Goal: Transaction & Acquisition: Purchase product/service

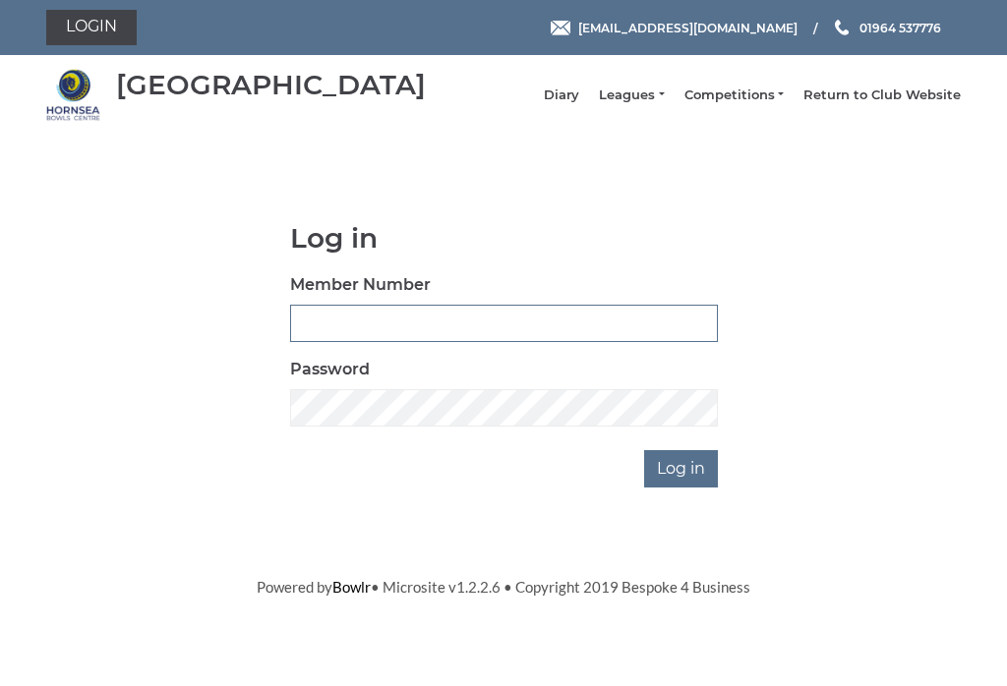
click at [374, 324] on input "Member Number" at bounding box center [504, 323] width 428 height 37
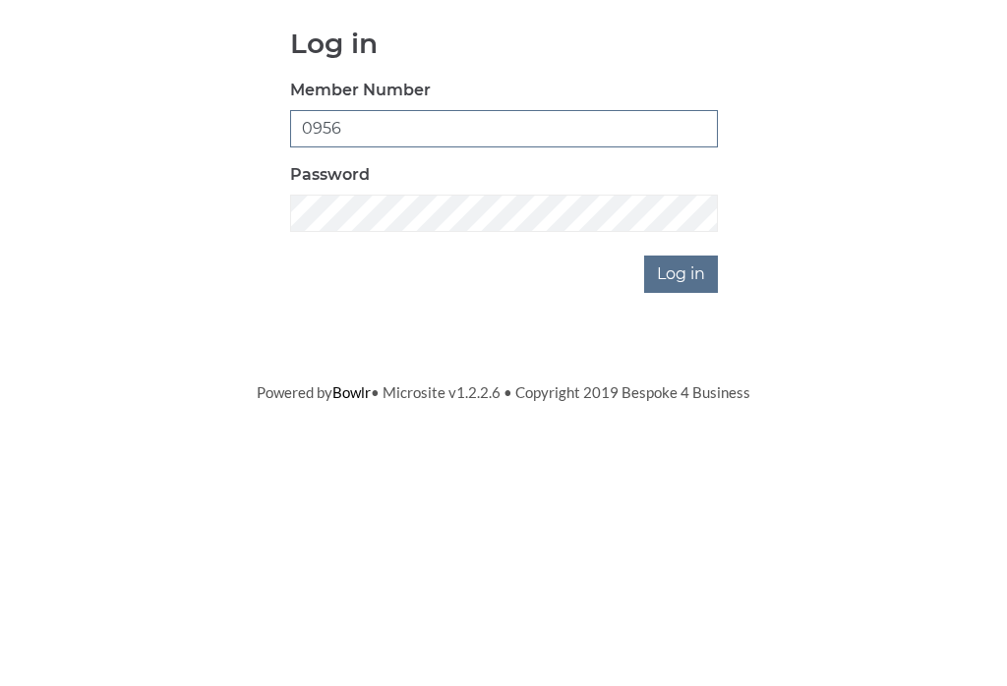
type input "0956"
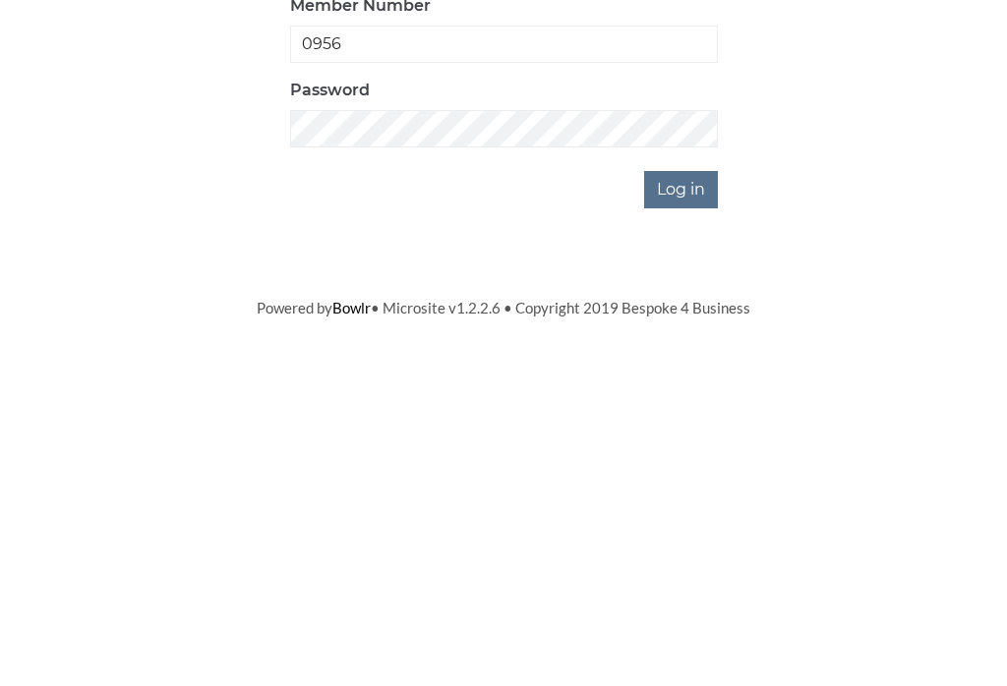
click at [696, 450] on input "Log in" at bounding box center [681, 468] width 74 height 37
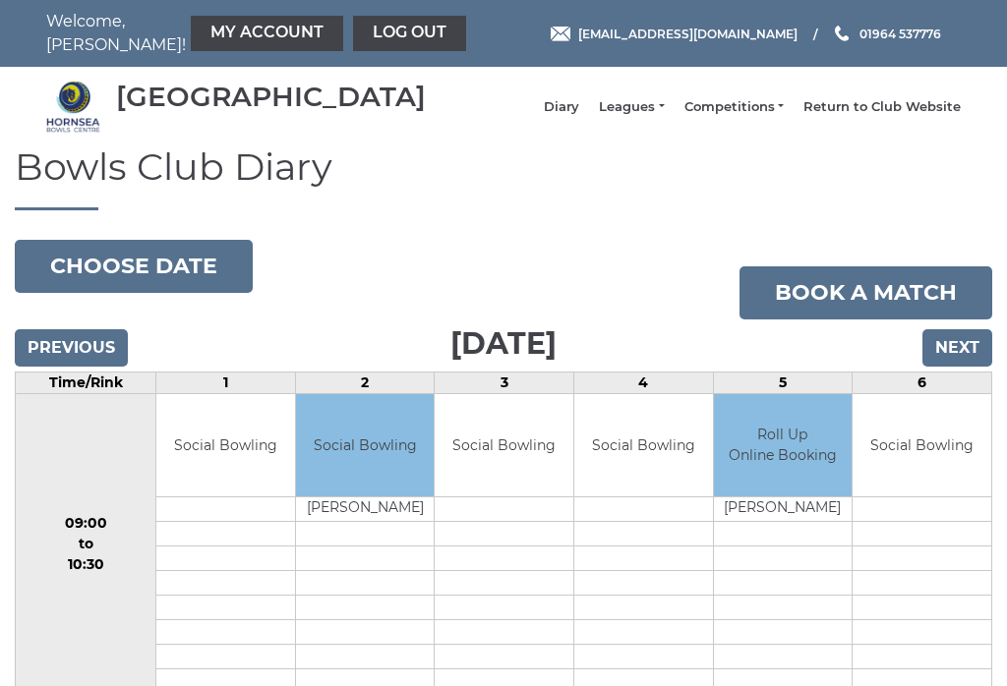
click at [211, 24] on link "My Account" at bounding box center [267, 33] width 152 height 35
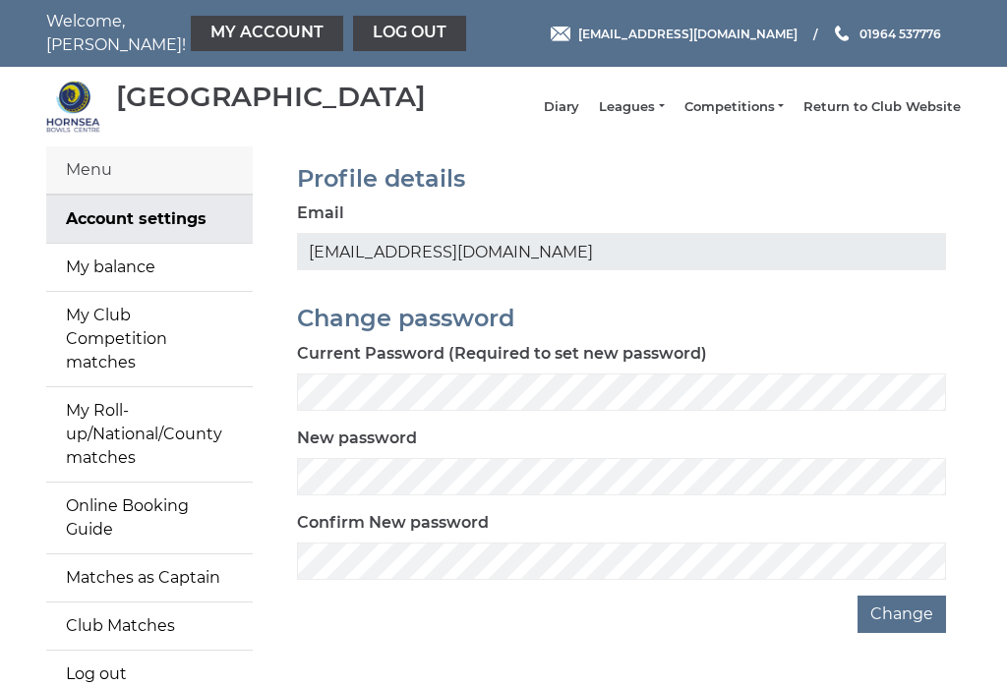
click at [114, 289] on link "My balance" at bounding box center [149, 267] width 206 height 47
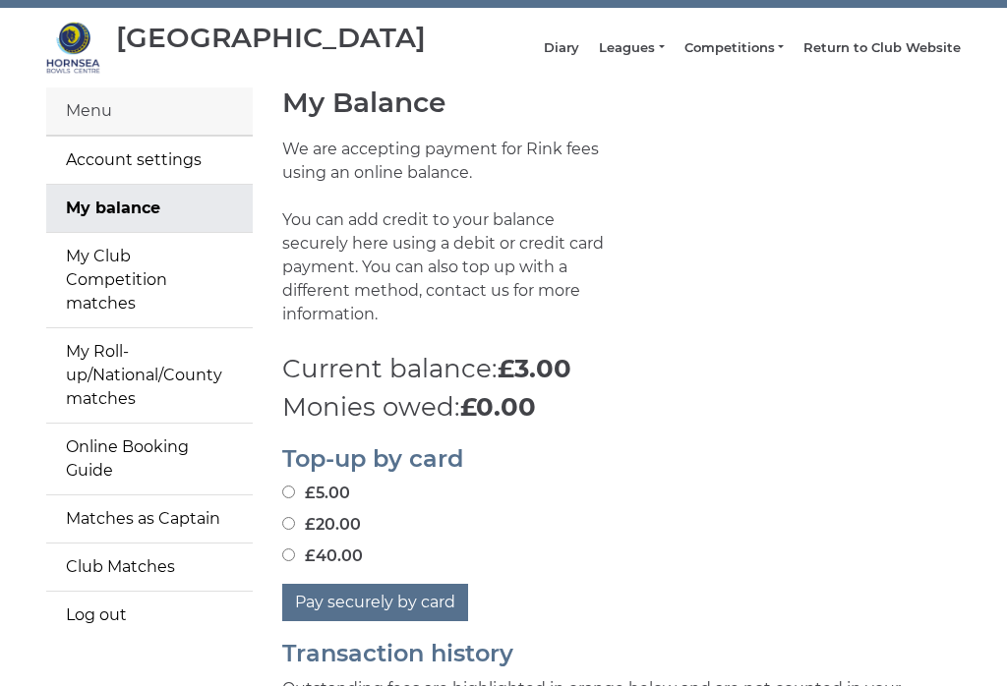
scroll to position [60, 0]
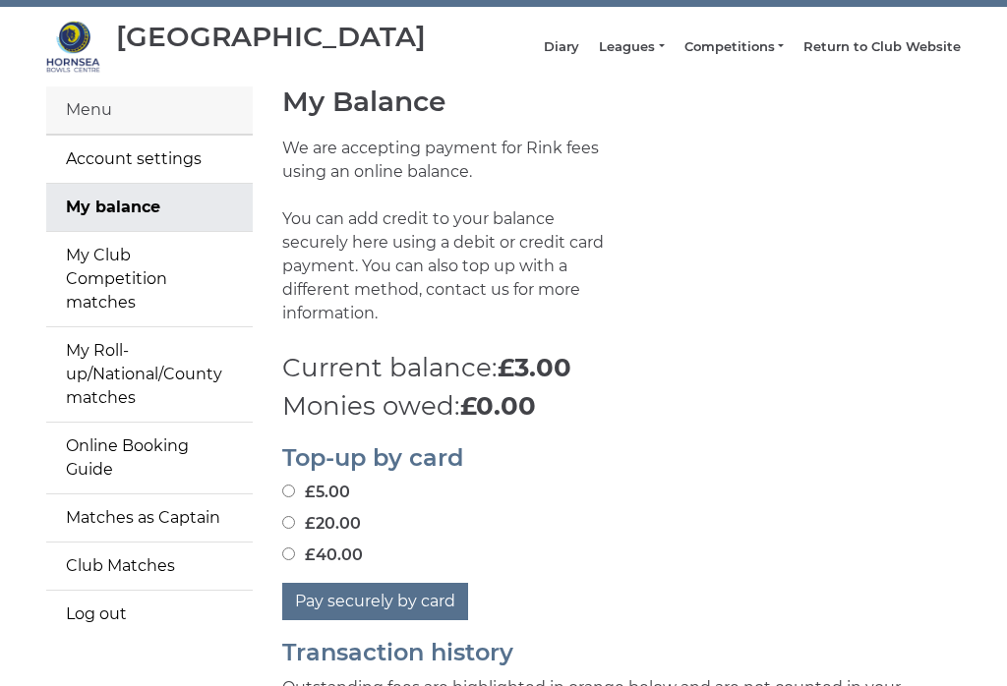
click at [288, 485] on input "£5.00" at bounding box center [288, 491] width 13 height 13
radio input "true"
click at [395, 598] on button "Pay securely by card" at bounding box center [375, 601] width 186 height 37
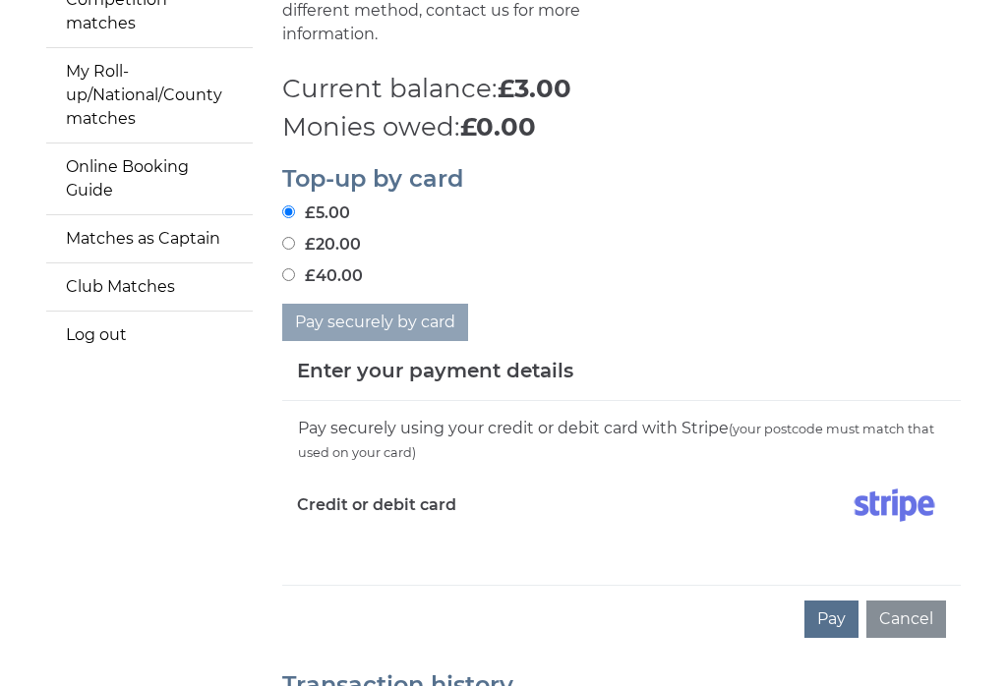
scroll to position [338, 0]
click at [843, 616] on button "Pay" at bounding box center [831, 620] width 54 height 37
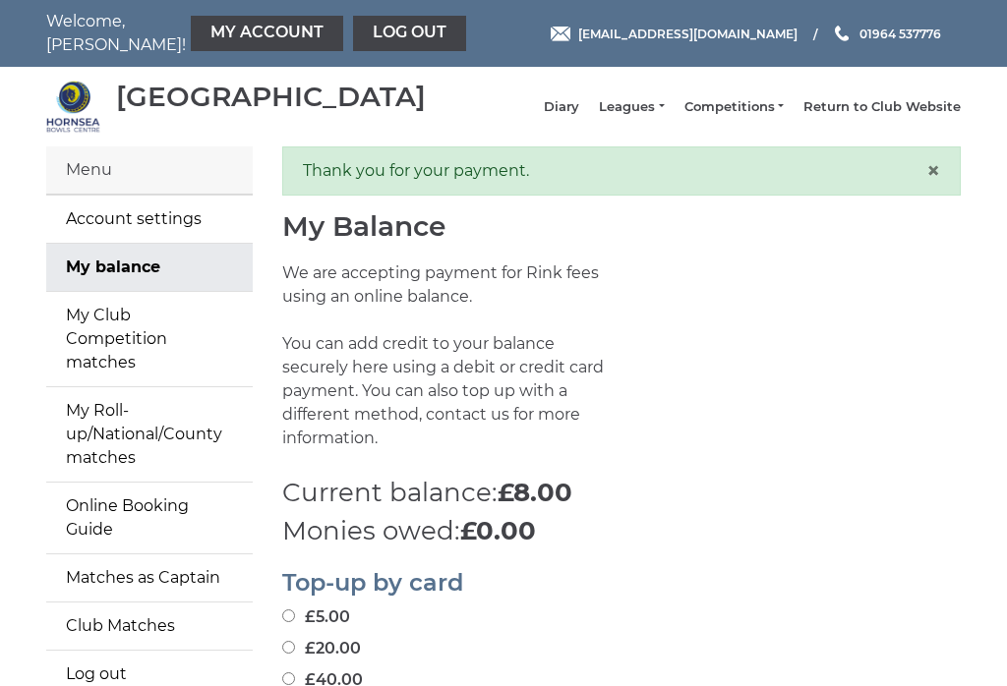
click at [654, 111] on link "Leagues" at bounding box center [631, 107] width 65 height 18
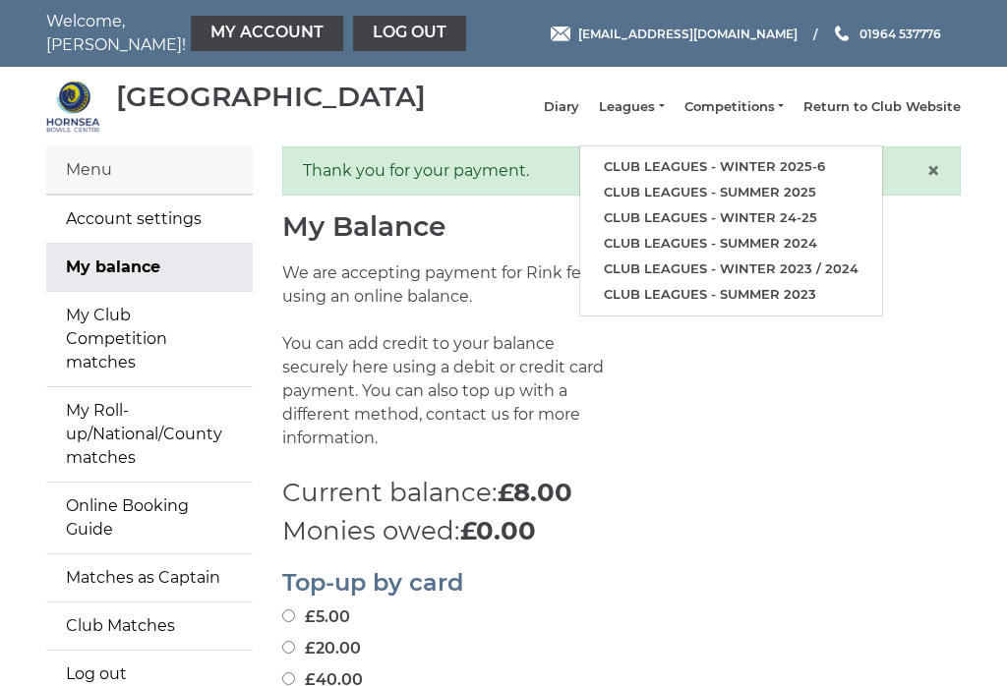
click at [751, 166] on link "Club leagues - Winter 2025-6" at bounding box center [731, 167] width 302 height 26
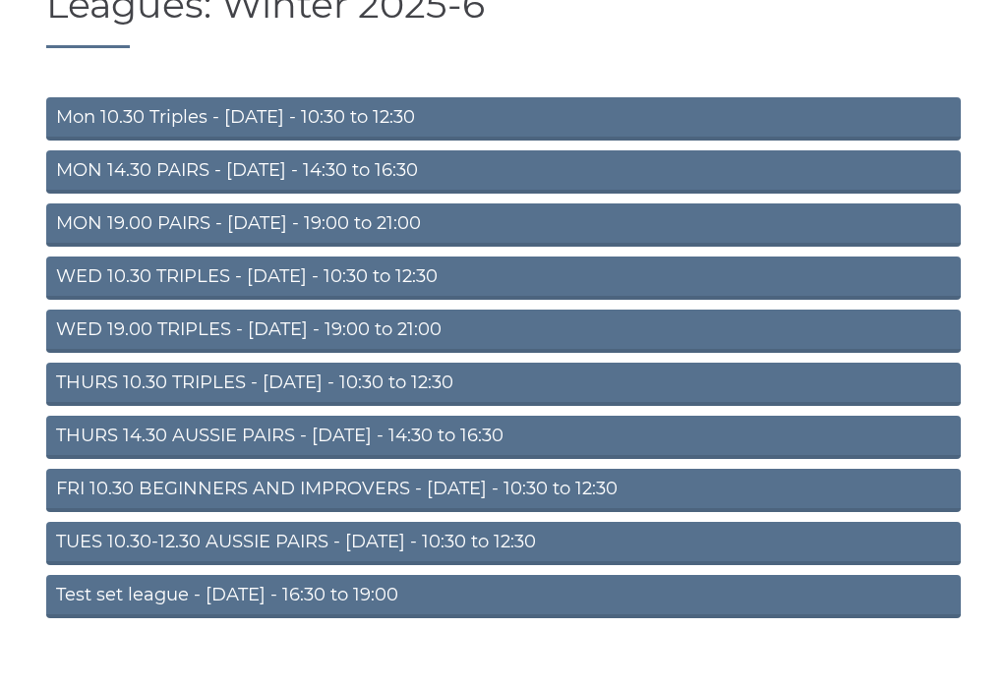
scroll to position [173, 0]
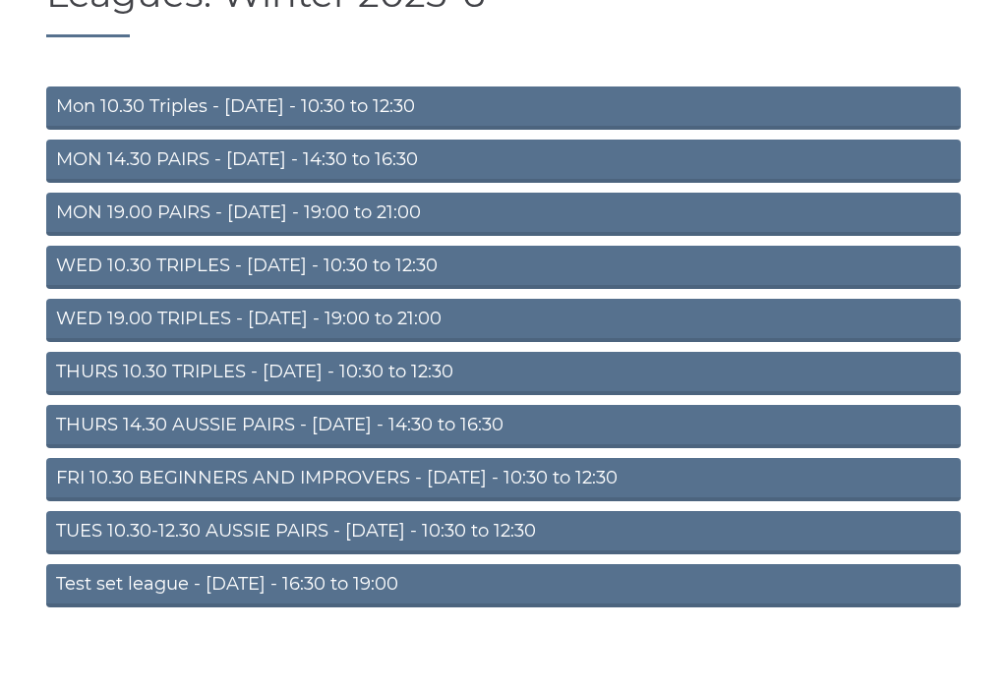
click at [257, 438] on link "THURS 14.30 AUSSIE PAIRS - [DATE] - 14:30 to 16:30" at bounding box center [503, 426] width 914 height 43
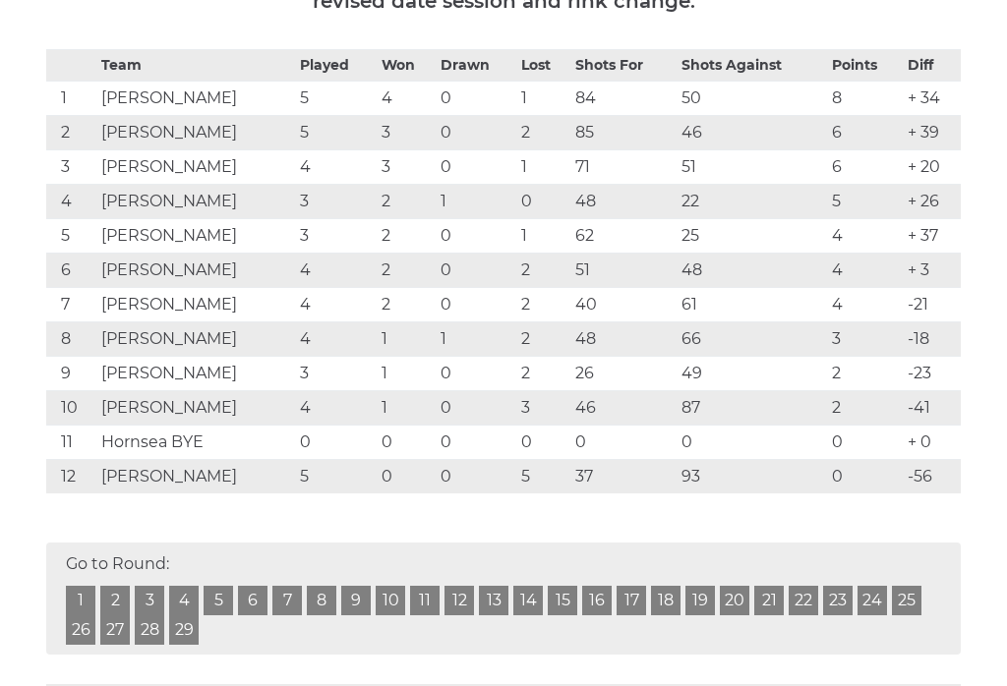
scroll to position [375, 0]
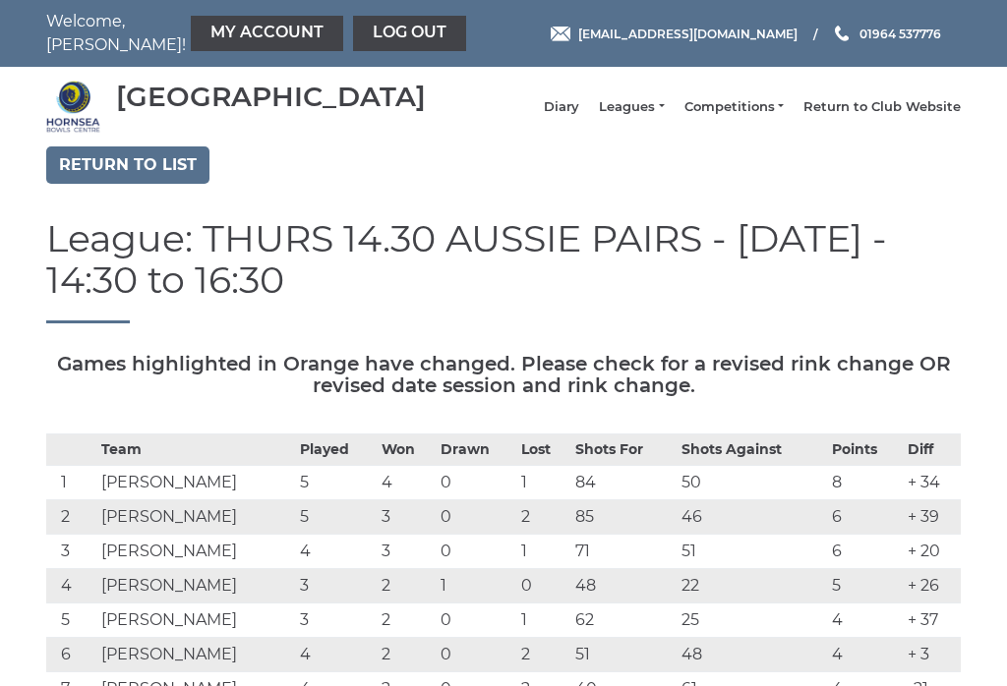
scroll to position [375, 0]
